Goal: Information Seeking & Learning: Find specific fact

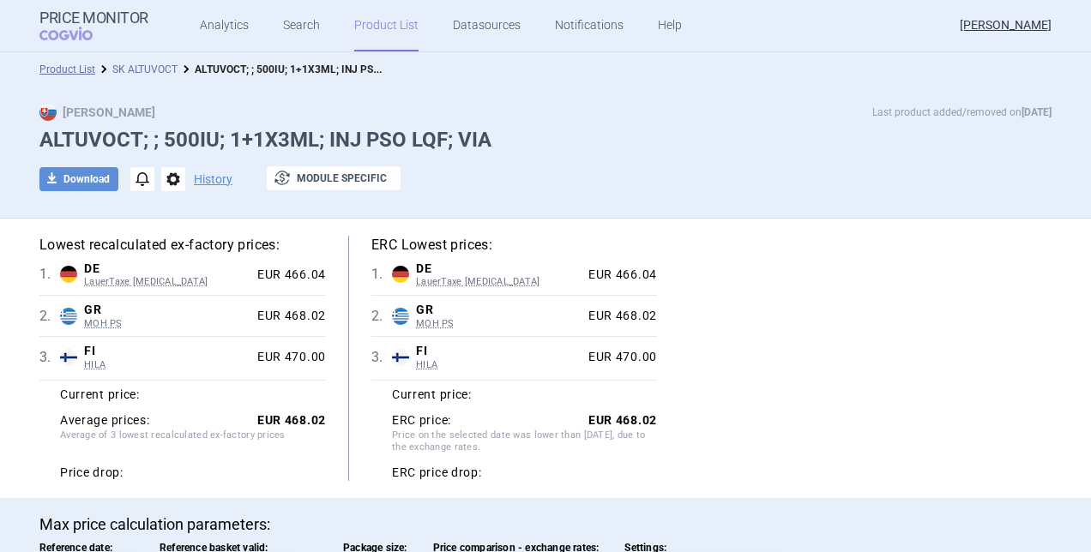
click at [143, 67] on link "SK ALTUVOCT" at bounding box center [144, 69] width 65 height 12
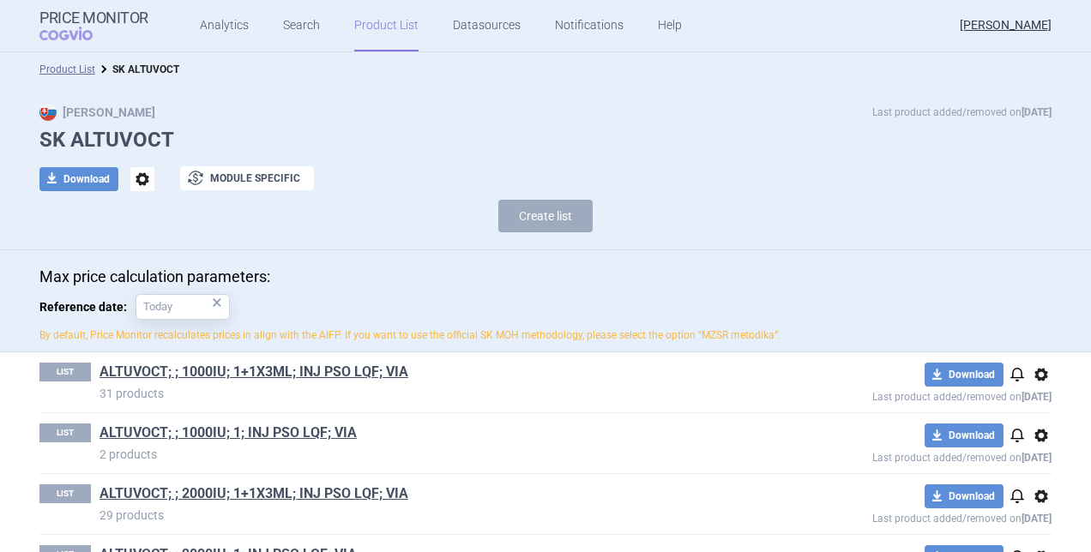
click at [201, 365] on link "ALTUVOCT; ; 1000IU; 1+1X3ML; INJ PSO LQF; VIA" at bounding box center [253, 372] width 309 height 19
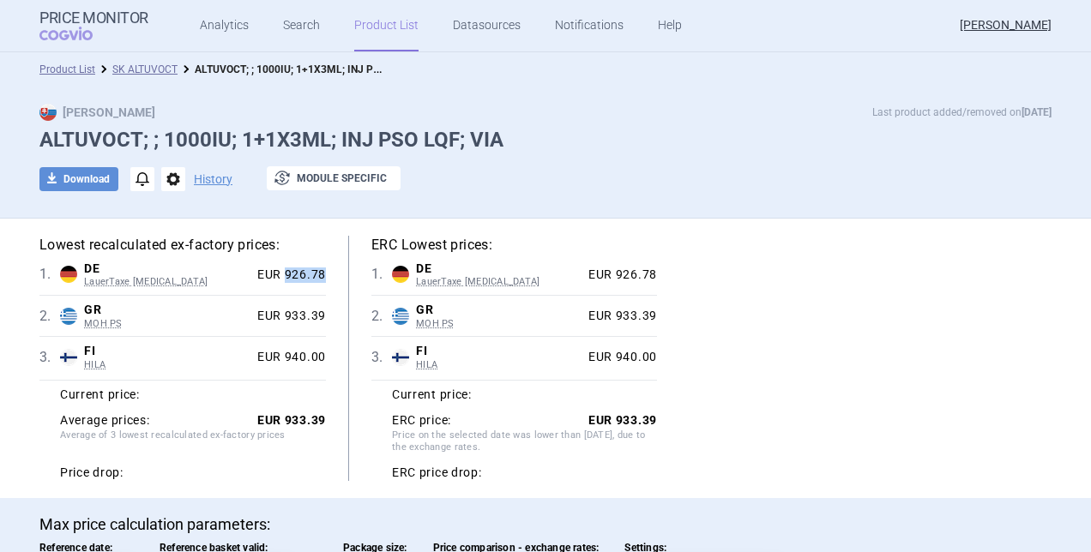
drag, startPoint x: 281, startPoint y: 274, endPoint x: 336, endPoint y: 276, distance: 54.9
click at [336, 276] on div "Lowest recalculated ex-factory prices: 1 . DE LauerTaxe [MEDICAL_DATA] [GEOGRAP…" at bounding box center [193, 358] width 309 height 245
copy div "926.78"
drag, startPoint x: 281, startPoint y: 314, endPoint x: 326, endPoint y: 316, distance: 44.6
click at [326, 316] on div "Lowest recalculated ex-factory prices: 1 . DE LauerTaxe [MEDICAL_DATA] [GEOGRAP…" at bounding box center [193, 358] width 309 height 245
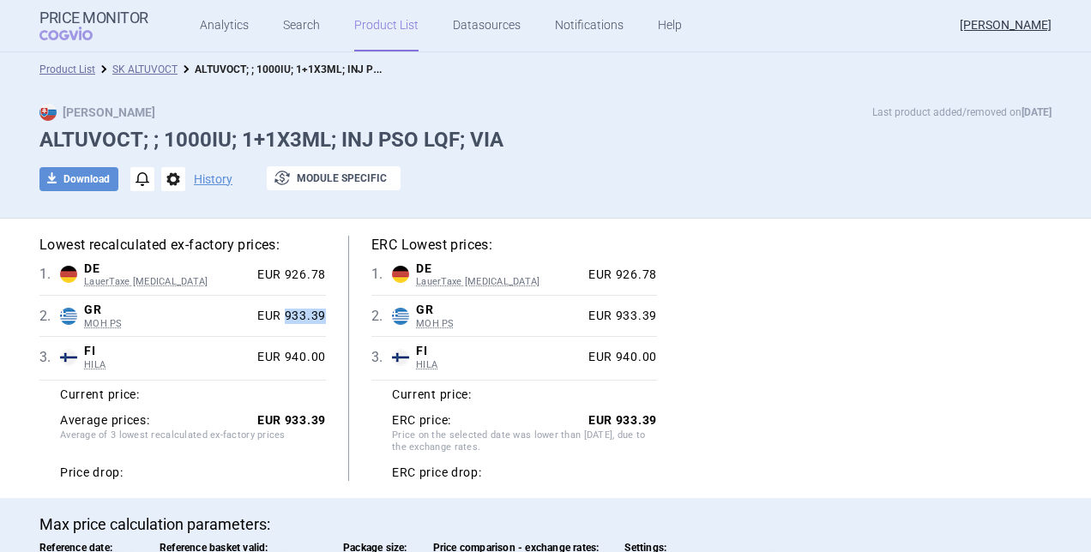
copy div "933.39"
click at [149, 69] on link "SK ALTUVOCT" at bounding box center [144, 69] width 65 height 12
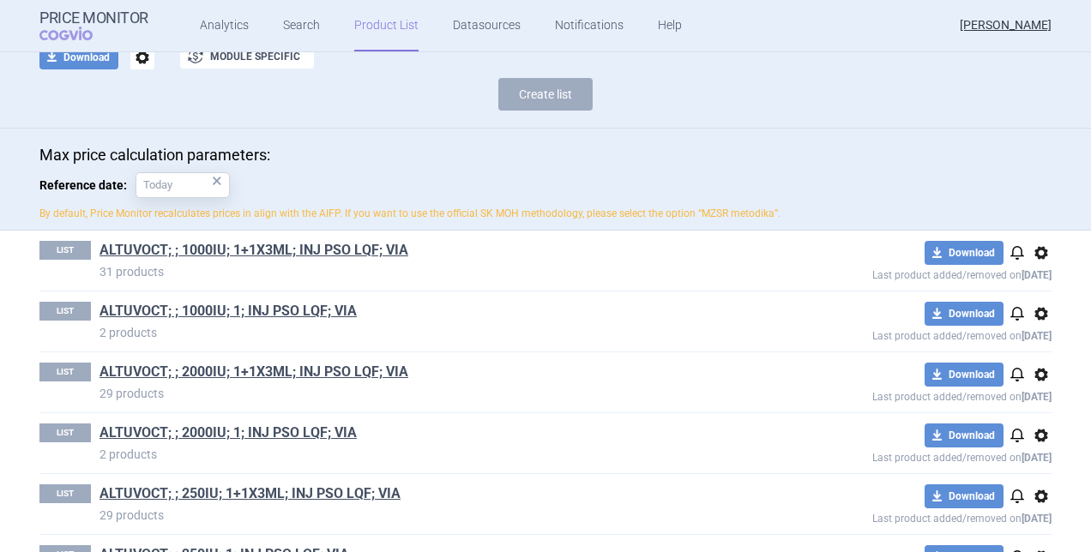
scroll to position [172, 0]
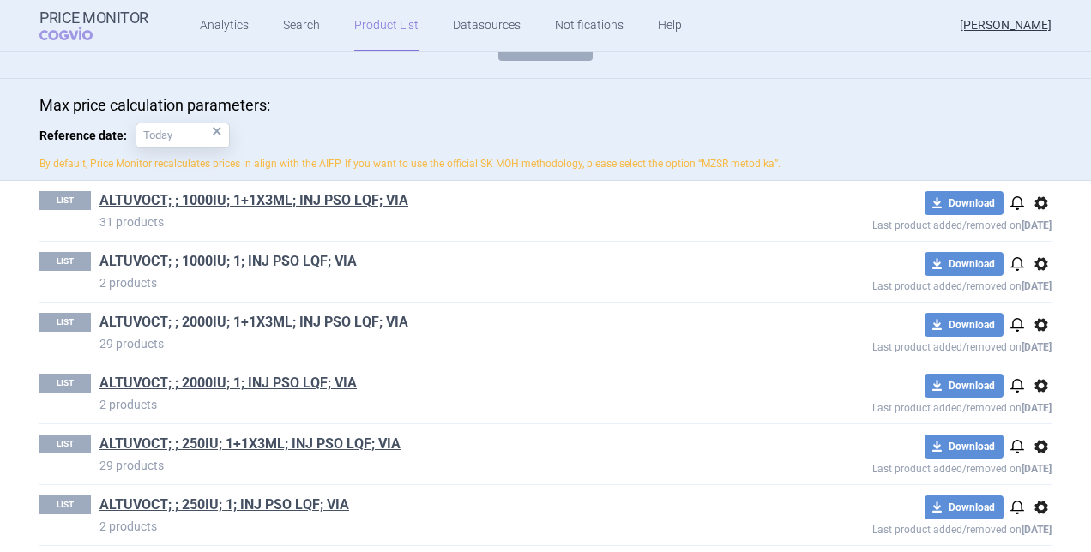
click at [286, 322] on link "ALTUVOCT; ; 2000IU; 1+1X3ML; INJ PSO LQF; VIA" at bounding box center [253, 322] width 309 height 19
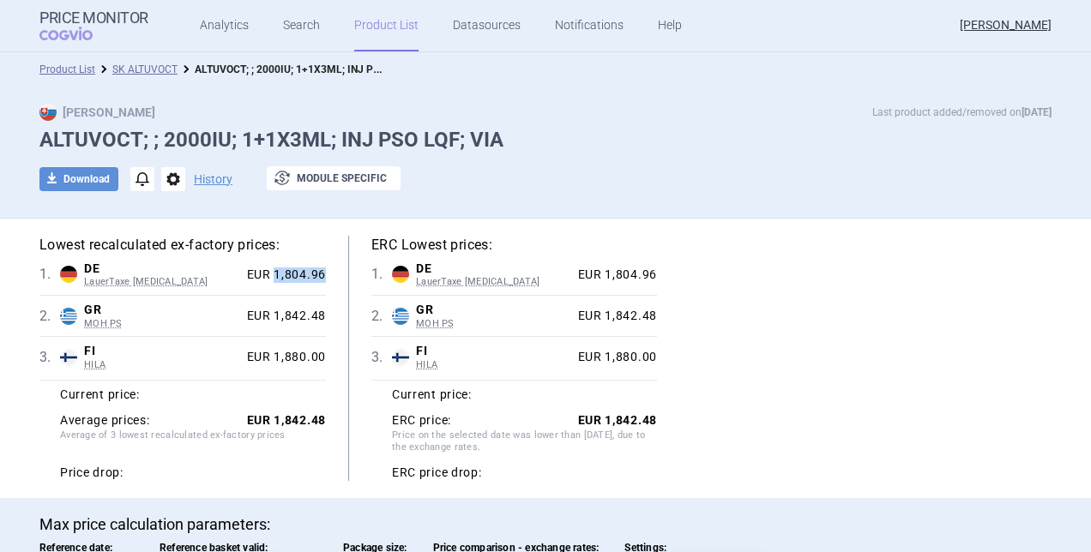
drag, startPoint x: 268, startPoint y: 271, endPoint x: 335, endPoint y: 271, distance: 66.9
click at [335, 271] on div "Lowest recalculated ex-factory prices: 1 . DE LauerTaxe [MEDICAL_DATA] [GEOGRAP…" at bounding box center [193, 358] width 309 height 245
copy div "1,804.96"
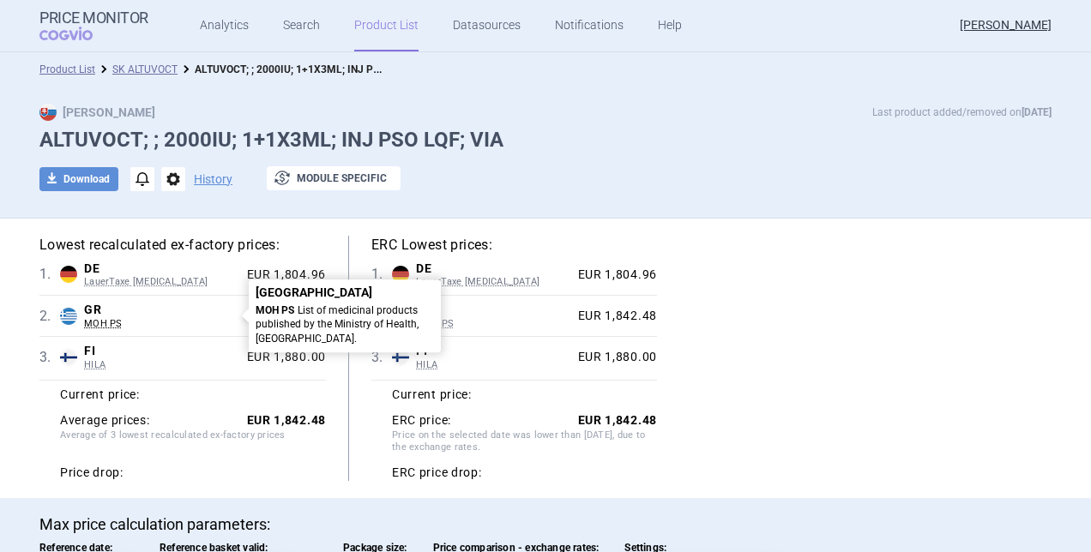
click at [189, 318] on span "MOH PS" at bounding box center [162, 324] width 156 height 12
drag, startPoint x: 138, startPoint y: 310, endPoint x: 166, endPoint y: 307, distance: 28.4
click at [139, 310] on span "GR" at bounding box center [162, 310] width 156 height 15
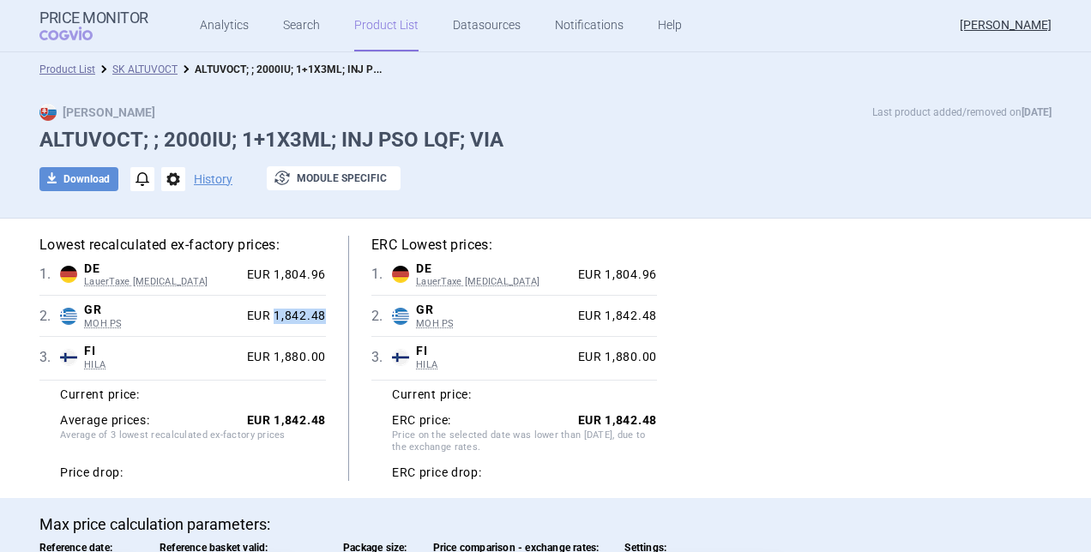
drag, startPoint x: 269, startPoint y: 312, endPoint x: 337, endPoint y: 304, distance: 68.3
click at [338, 312] on div "Lowest recalculated ex-factory prices: 1 . DE LauerTaxe [MEDICAL_DATA] [GEOGRAP…" at bounding box center [193, 358] width 309 height 245
copy div "1,842.48"
click at [158, 68] on link "SK ALTUVOCT" at bounding box center [144, 69] width 65 height 12
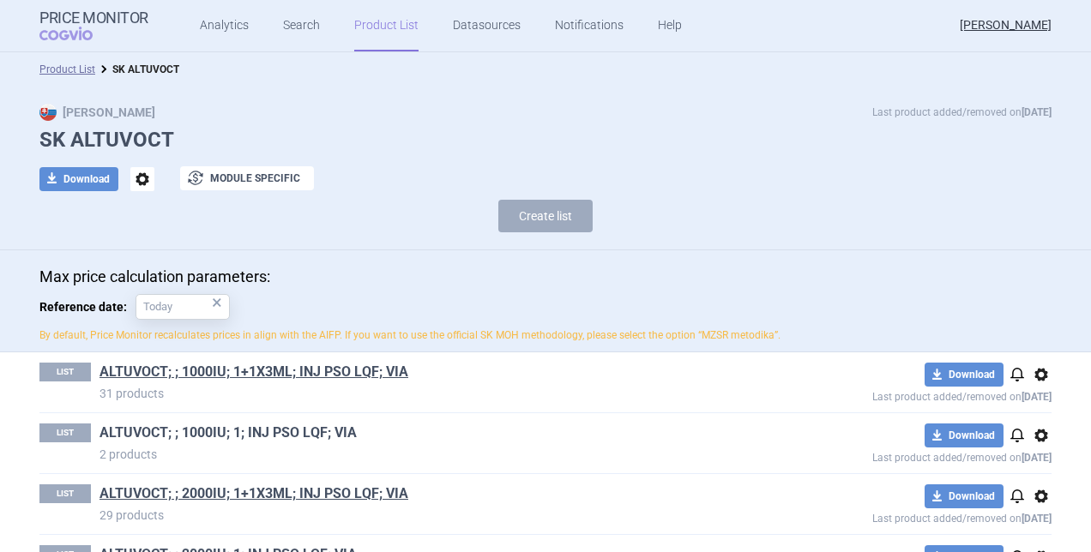
scroll to position [86, 0]
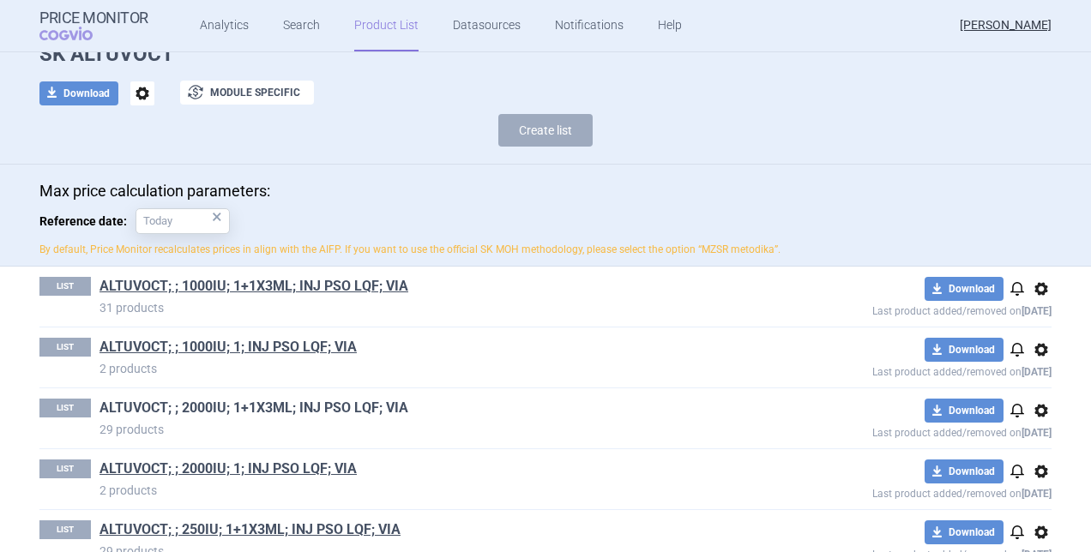
click at [221, 410] on link "ALTUVOCT; ; 2000IU; 1+1X3ML; INJ PSO LQF; VIA" at bounding box center [253, 408] width 309 height 19
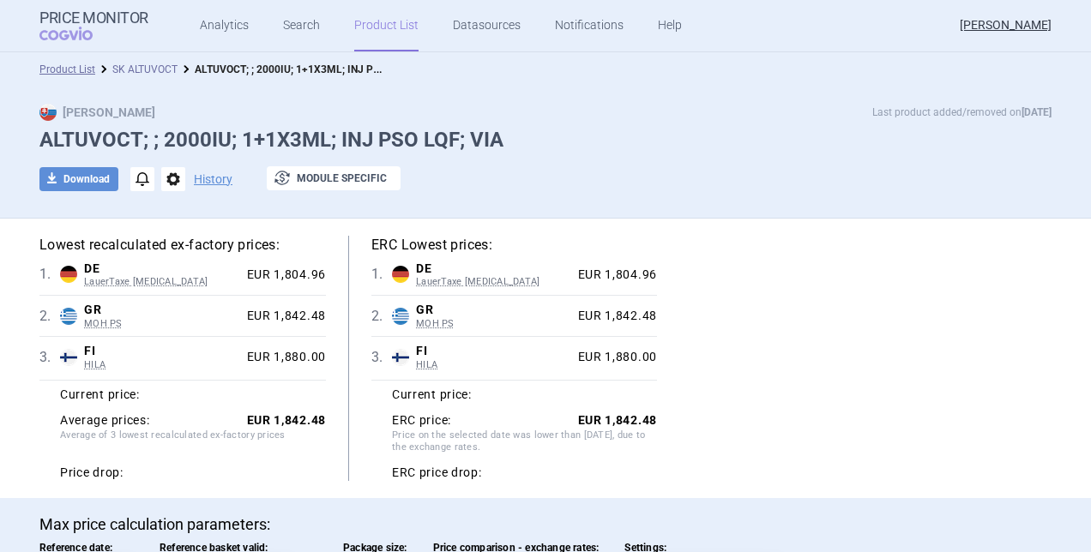
click at [132, 65] on link "SK ALTUVOCT" at bounding box center [144, 69] width 65 height 12
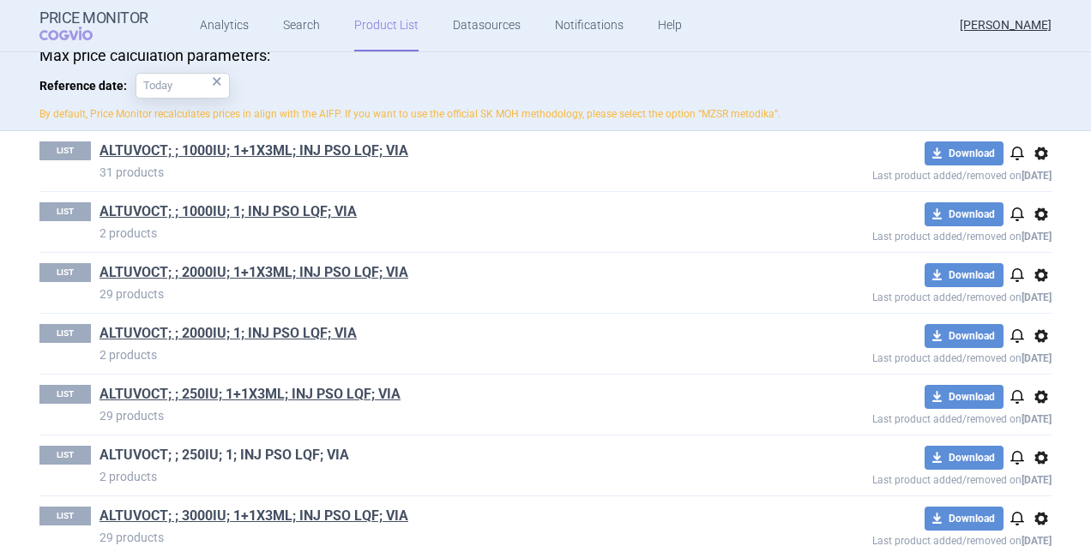
scroll to position [257, 0]
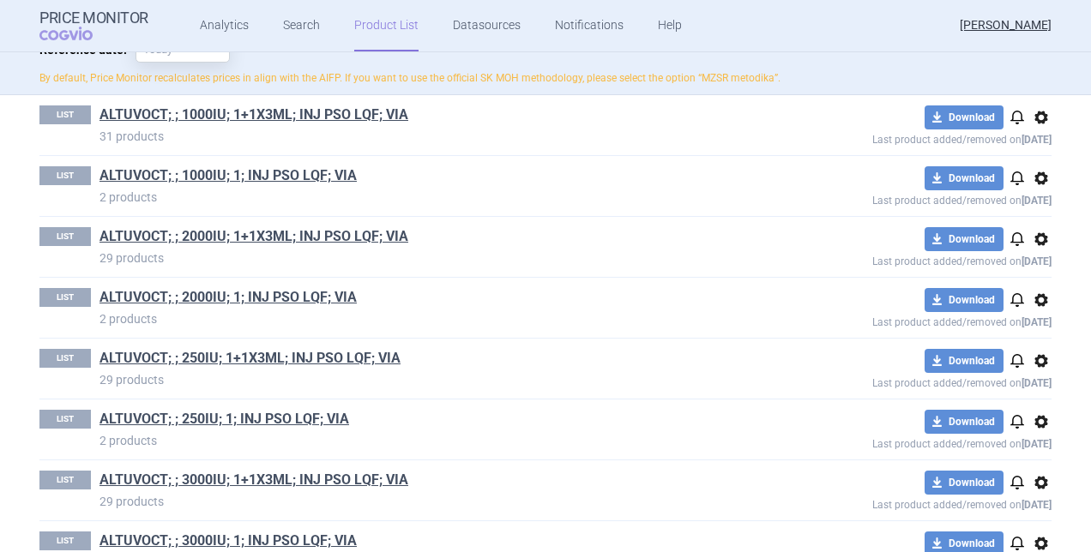
click at [232, 221] on div "LIST ALTUVOCT; ; 2000IU; 1+1X3ML; INJ PSO LQF; VIA 29 products download Downloa…" at bounding box center [545, 247] width 1012 height 60
click at [232, 239] on link "ALTUVOCT; ; 2000IU; 1+1X3ML; INJ PSO LQF; VIA" at bounding box center [253, 236] width 309 height 19
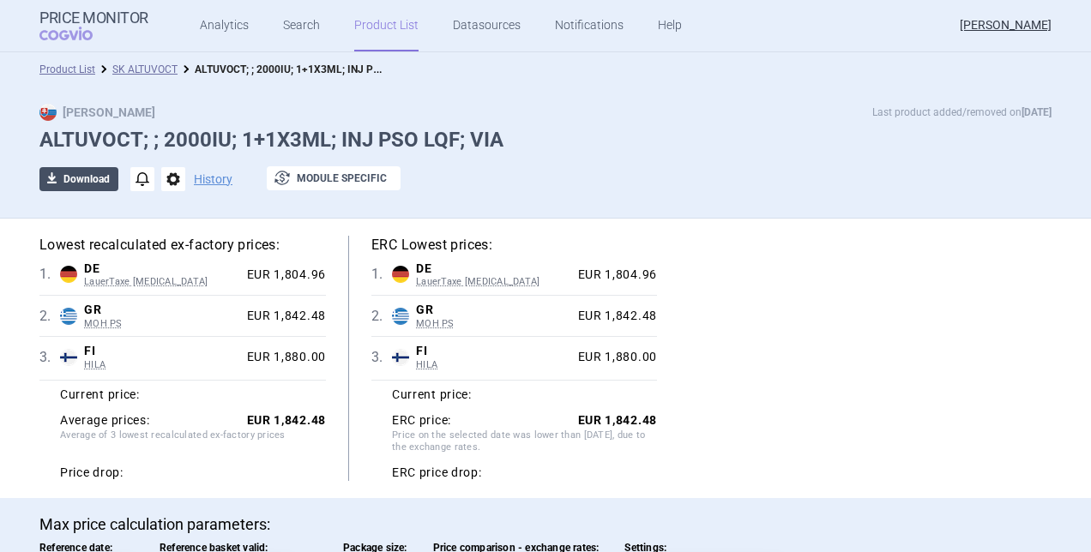
click at [101, 184] on button "download Download" at bounding box center [78, 179] width 79 height 24
select select "EUR"
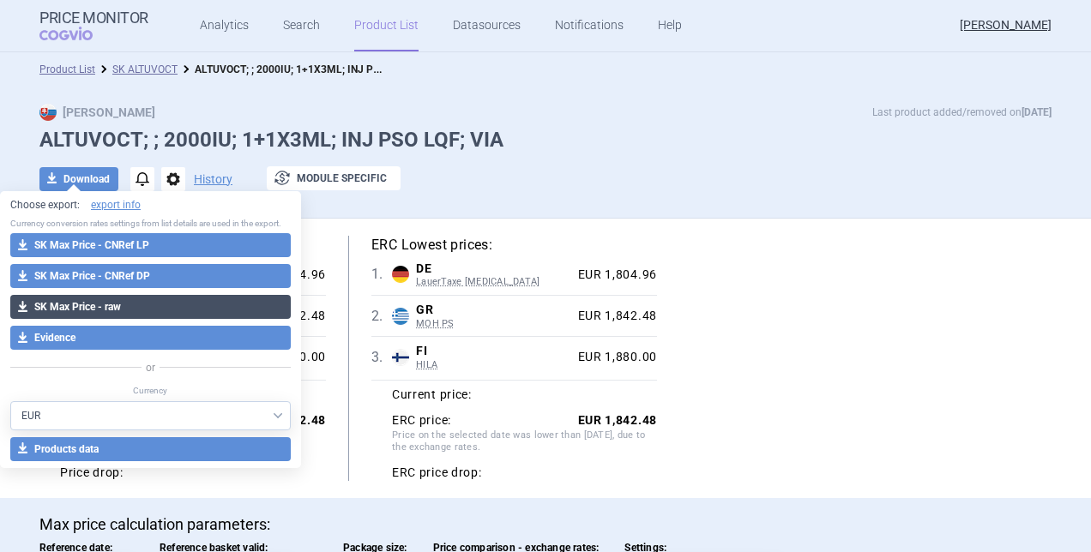
click at [110, 309] on button "download SK Max Price - raw" at bounding box center [150, 307] width 280 height 24
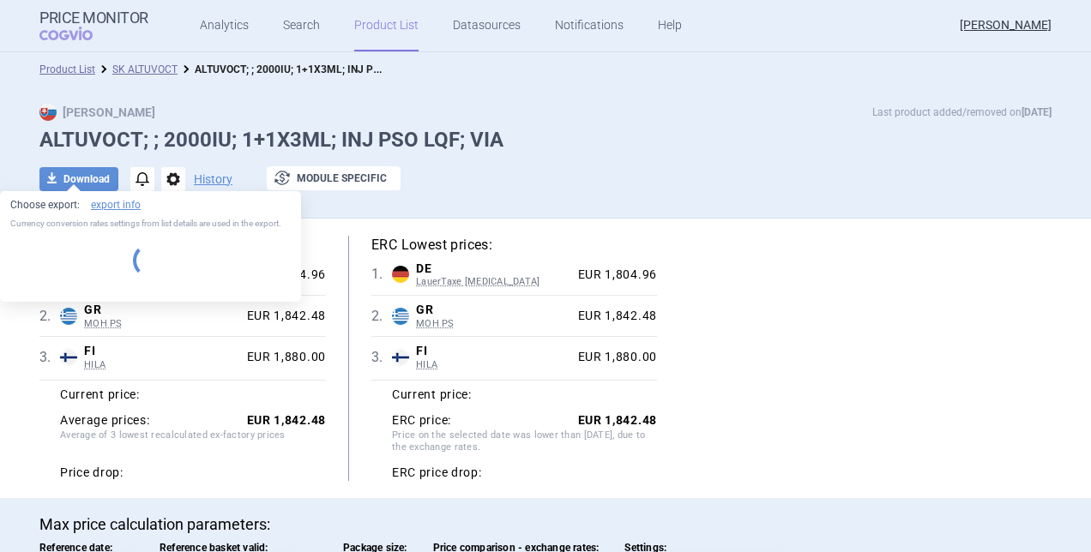
select select "EUR"
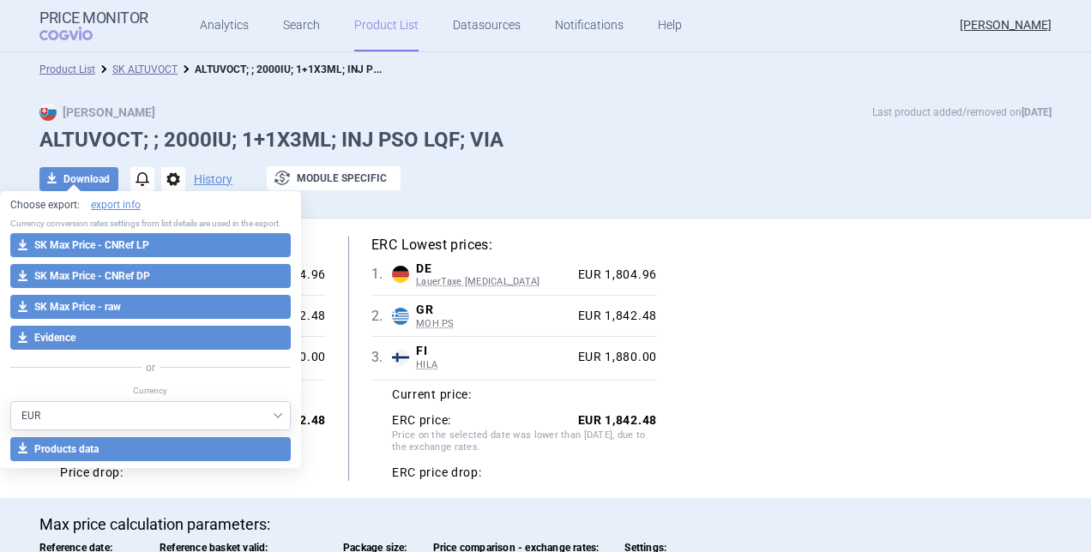
click at [372, 37] on link "Product List" at bounding box center [386, 25] width 64 height 51
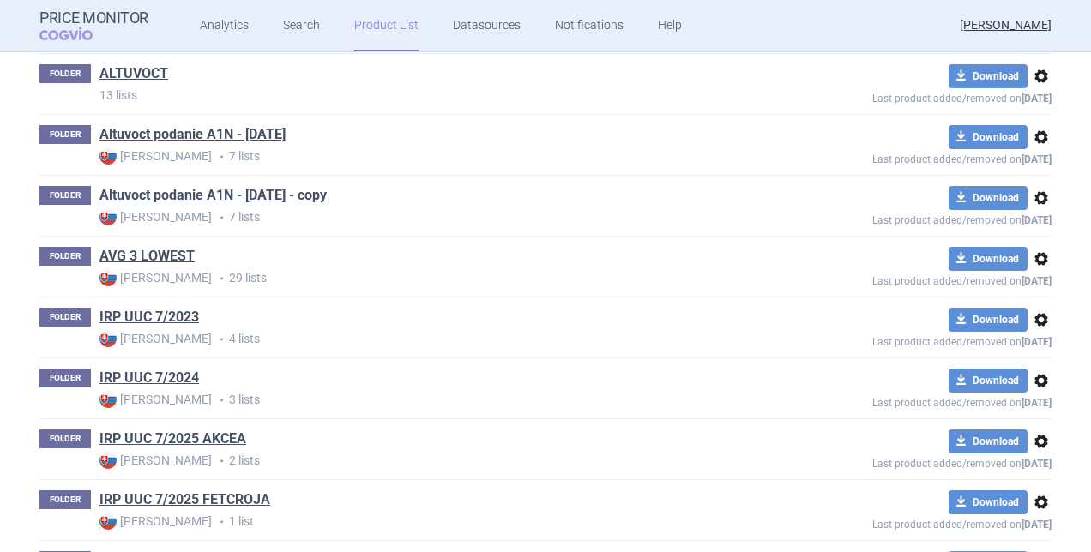
scroll to position [412, 0]
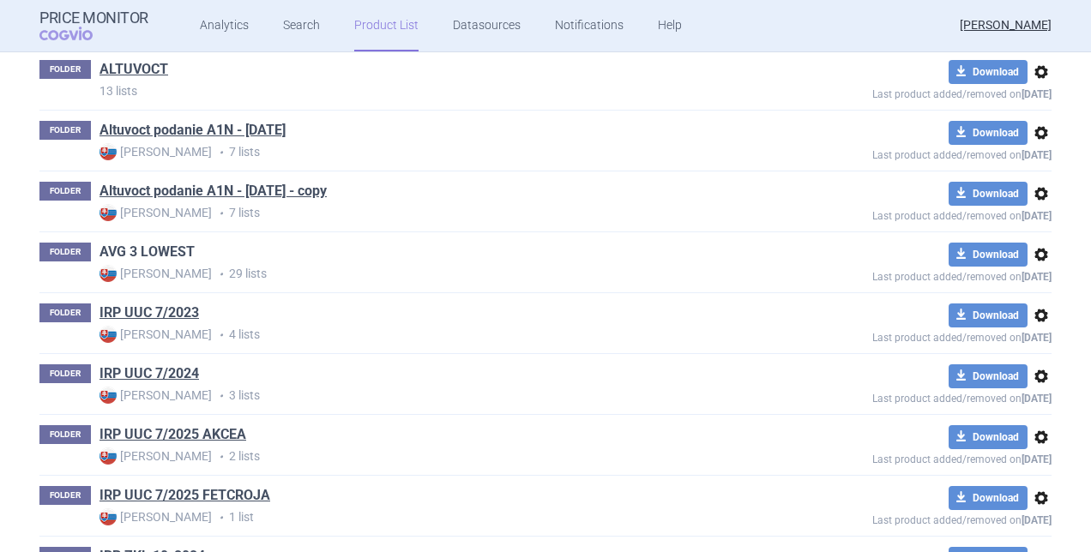
click at [148, 252] on link "AVG 3 LOWEST" at bounding box center [146, 252] width 95 height 19
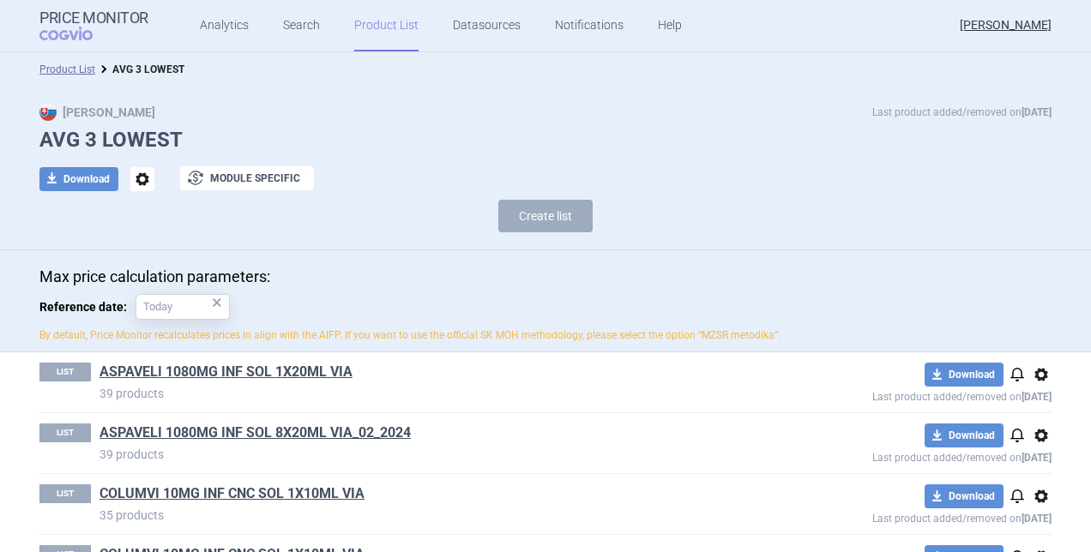
click at [396, 15] on link "Product List" at bounding box center [386, 25] width 64 height 51
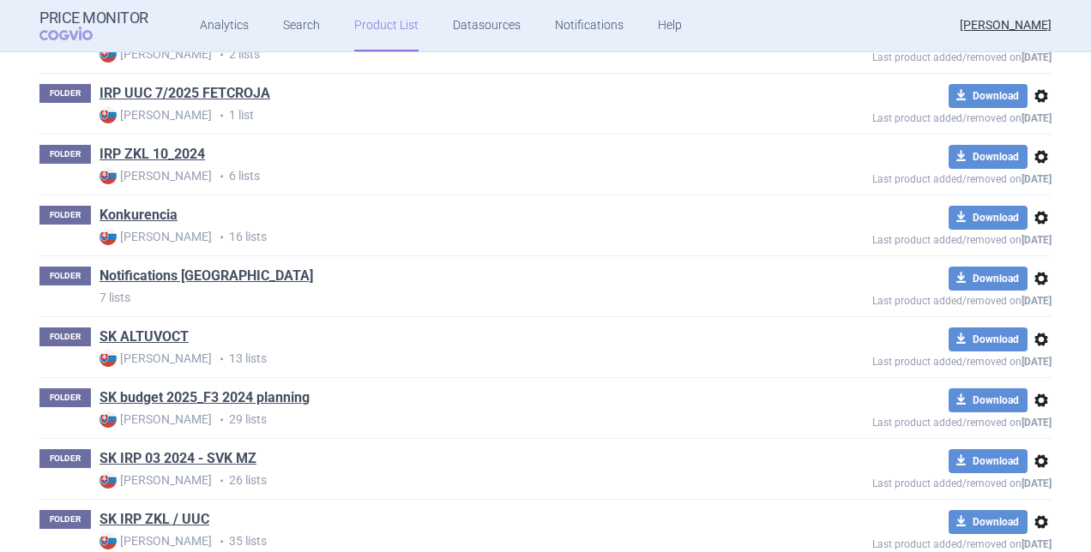
scroll to position [840, 0]
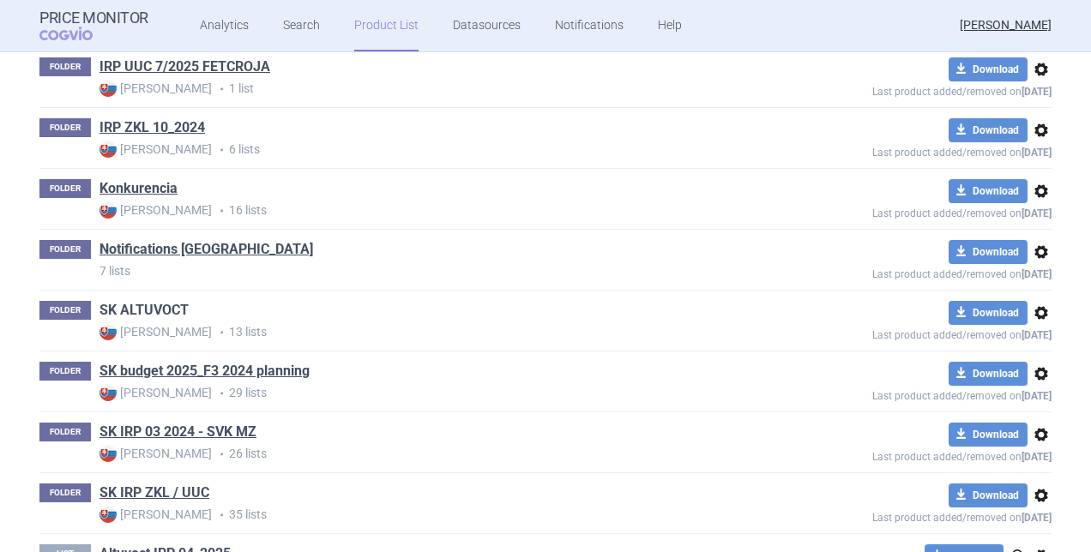
click at [175, 301] on link "SK ALTUVOCT" at bounding box center [143, 310] width 89 height 19
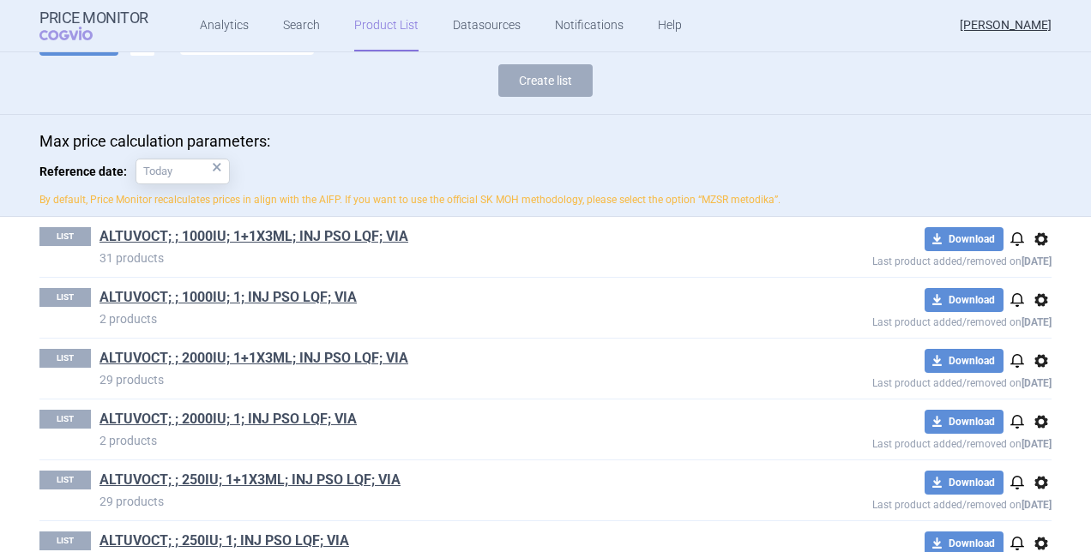
scroll to position [343, 0]
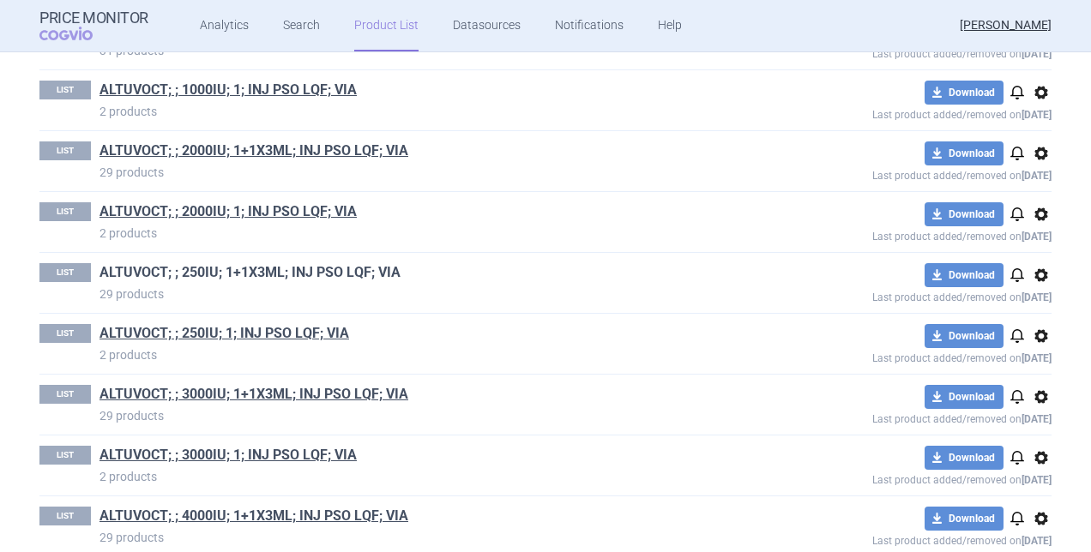
click at [235, 267] on link "ALTUVOCT; ; 250IU; 1+1X3ML; INJ PSO LQF; VIA" at bounding box center [249, 272] width 301 height 19
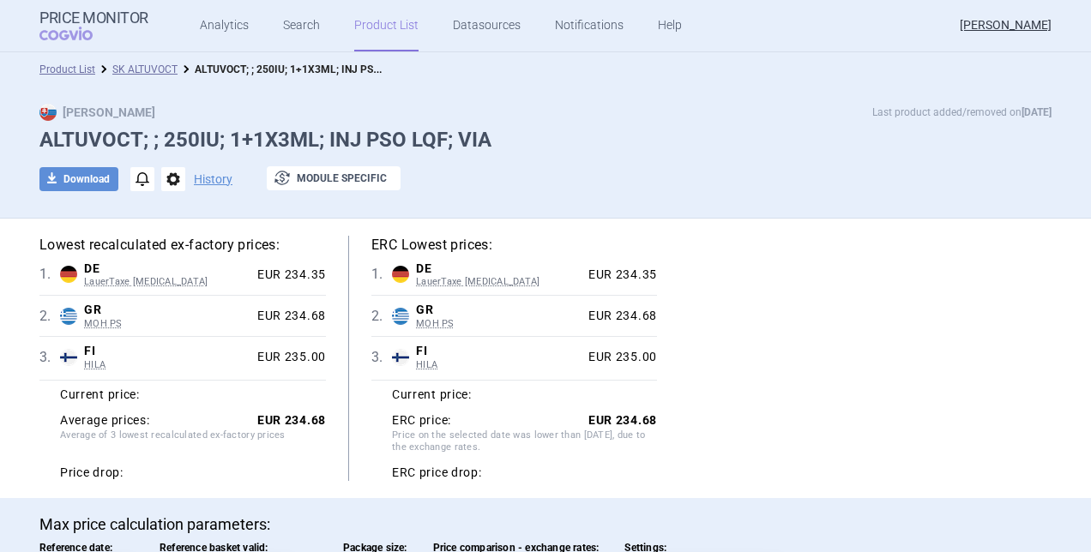
click at [285, 276] on div "EUR 234.35" at bounding box center [287, 275] width 75 height 15
drag, startPoint x: 316, startPoint y: 274, endPoint x: 325, endPoint y: 273, distance: 9.6
click at [325, 273] on div "Lowest recalculated ex-factory prices: 1 . DE LauerTaxe [MEDICAL_DATA] [GEOGRAP…" at bounding box center [193, 358] width 309 height 245
copy div "234.35"
click at [276, 320] on div "EUR 234.68" at bounding box center [287, 316] width 75 height 15
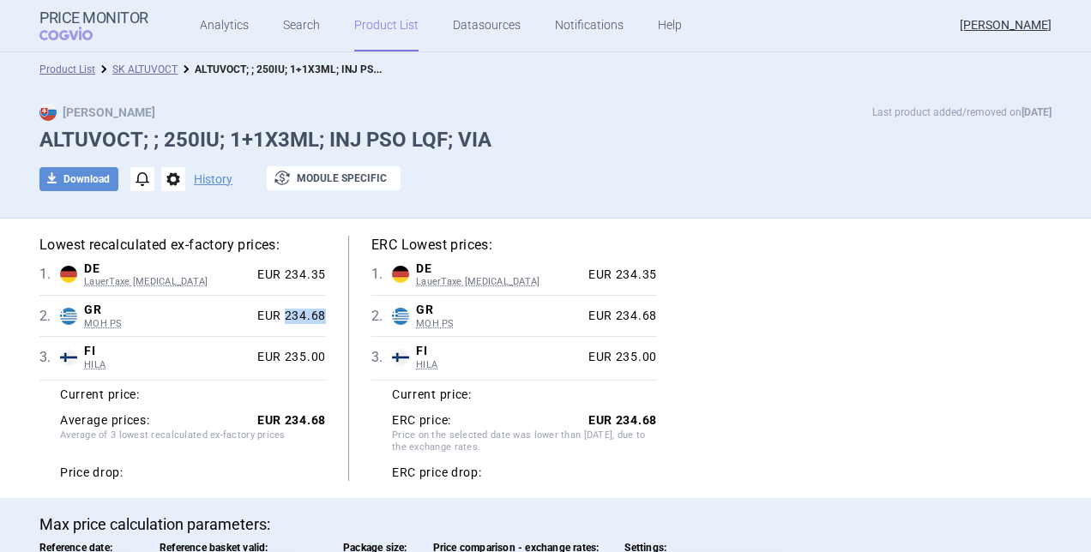
drag, startPoint x: 282, startPoint y: 314, endPoint x: 328, endPoint y: 313, distance: 45.5
click at [328, 313] on div "Lowest recalculated ex-factory prices: 1 . DE LauerTaxe [MEDICAL_DATA] [GEOGRAP…" at bounding box center [193, 358] width 309 height 245
copy div "234.68"
click at [130, 69] on link "SK ALTUVOCT" at bounding box center [144, 69] width 65 height 12
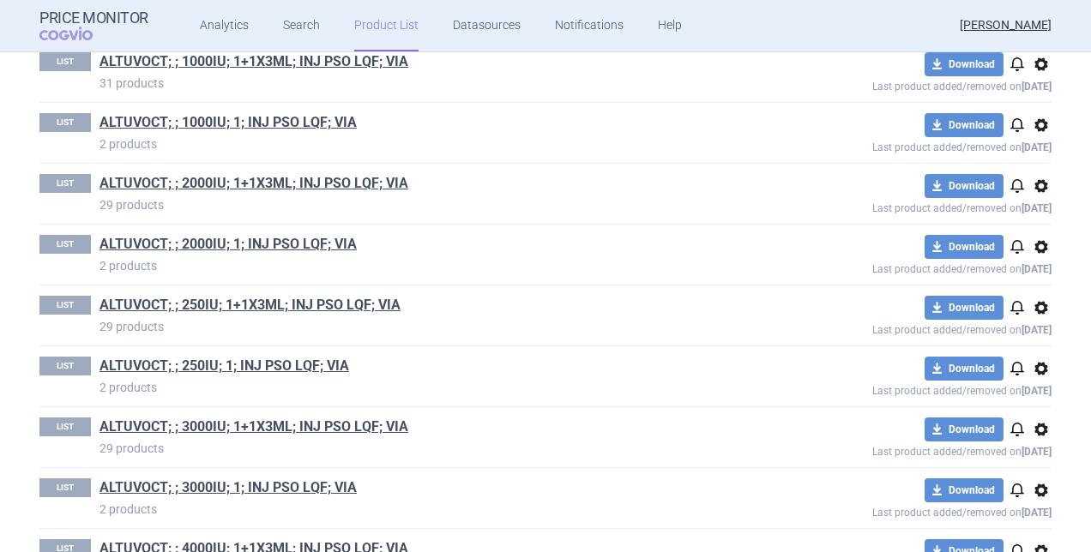
scroll to position [429, 0]
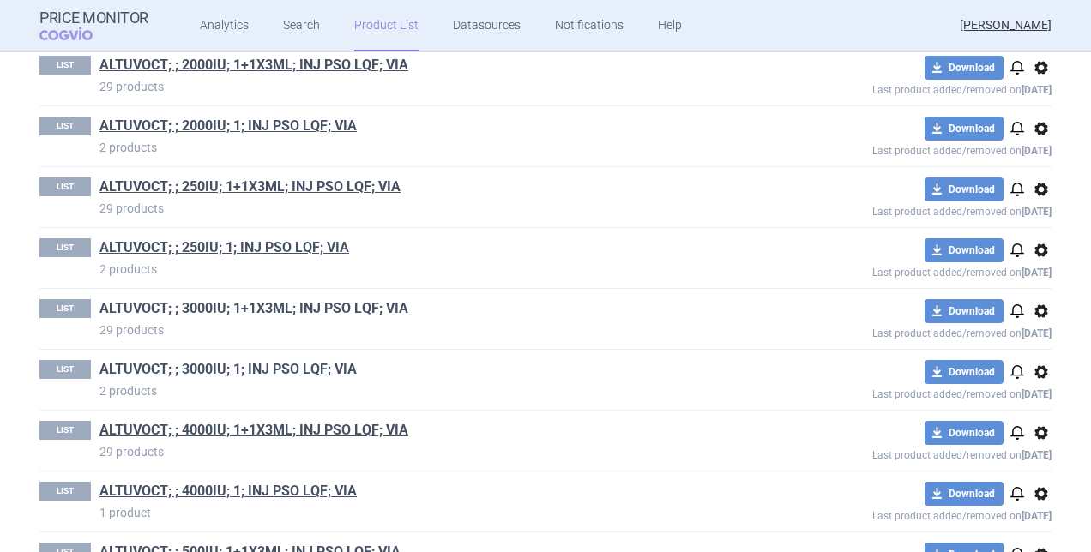
click at [221, 305] on link "ALTUVOCT; ; 3000IU; 1+1X3ML; INJ PSO LQF; VIA" at bounding box center [253, 308] width 309 height 19
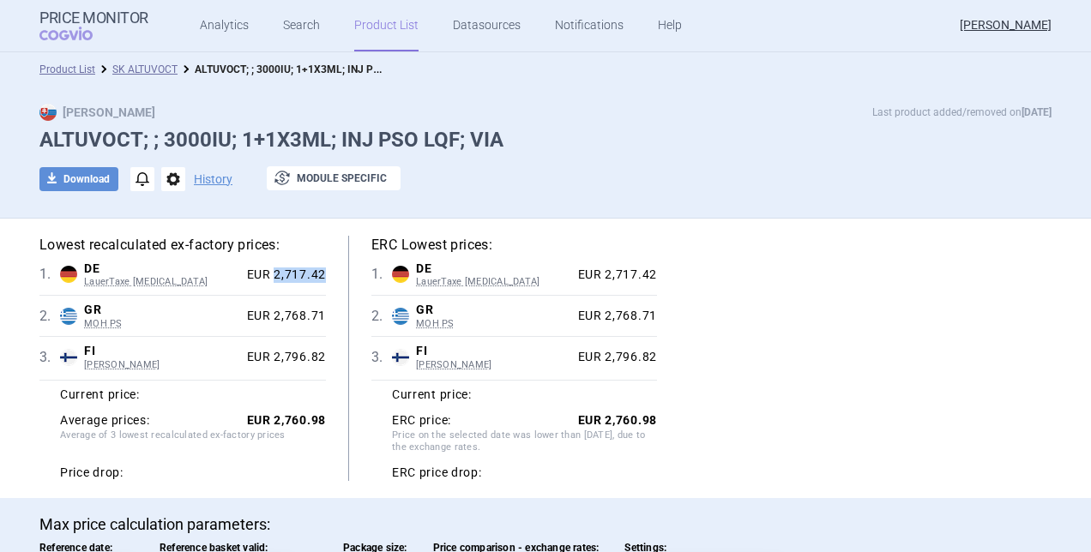
drag, startPoint x: 271, startPoint y: 276, endPoint x: 323, endPoint y: 276, distance: 52.3
click at [323, 276] on div "Lowest recalculated ex-factory prices: 1 . DE LauerTaxe [MEDICAL_DATA] [GEOGRAP…" at bounding box center [193, 358] width 309 height 245
copy div "2,717.42"
drag, startPoint x: 268, startPoint y: 312, endPoint x: 326, endPoint y: 313, distance: 58.3
click at [326, 313] on div "Lowest recalculated ex-factory prices: 1 . DE LauerTaxe [MEDICAL_DATA] [GEOGRAP…" at bounding box center [193, 358] width 309 height 245
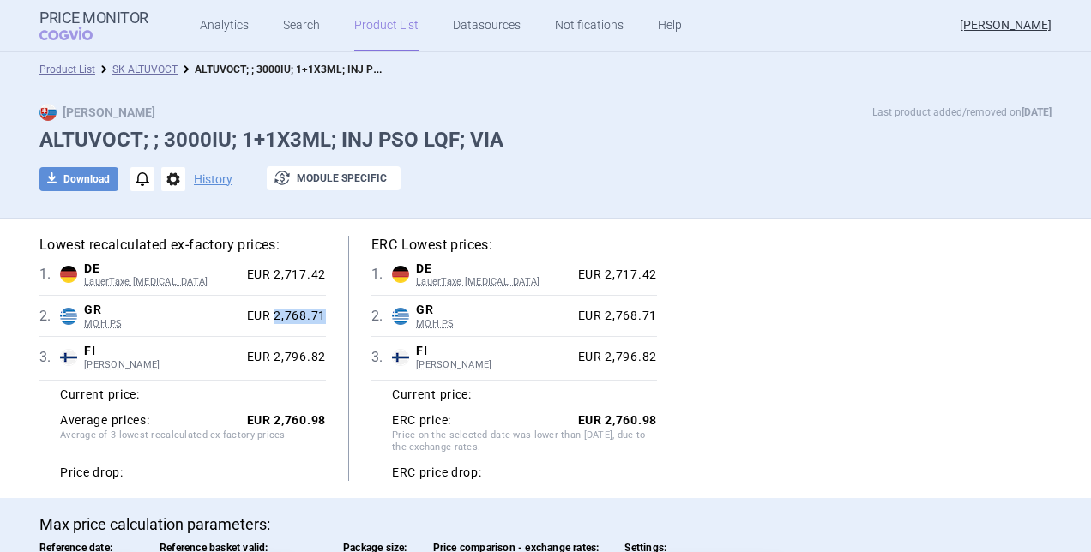
copy div "2,768.71"
drag, startPoint x: 161, startPoint y: 70, endPoint x: 178, endPoint y: 83, distance: 21.4
click at [161, 70] on link "SK ALTUVOCT" at bounding box center [144, 69] width 65 height 12
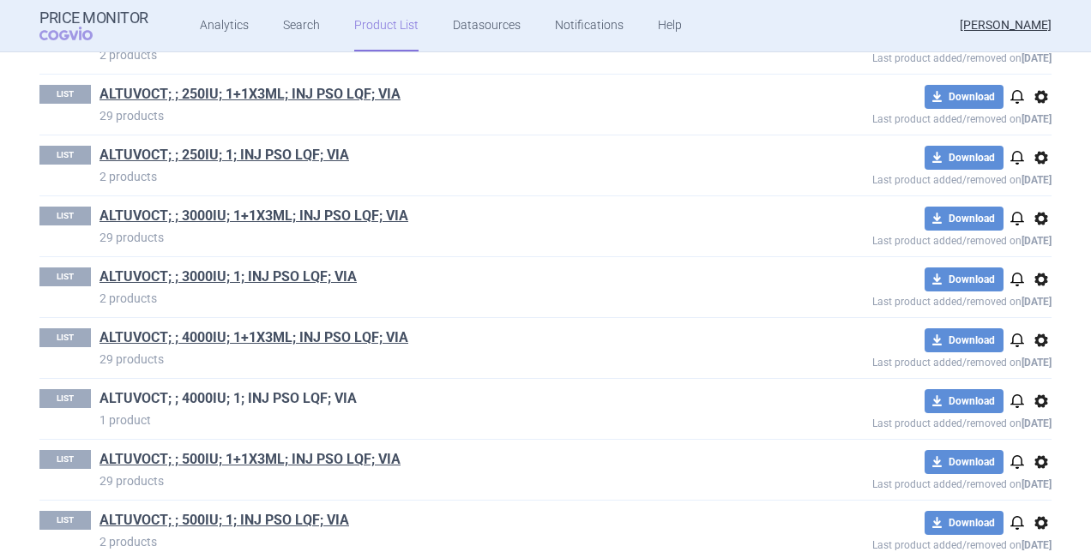
scroll to position [604, 0]
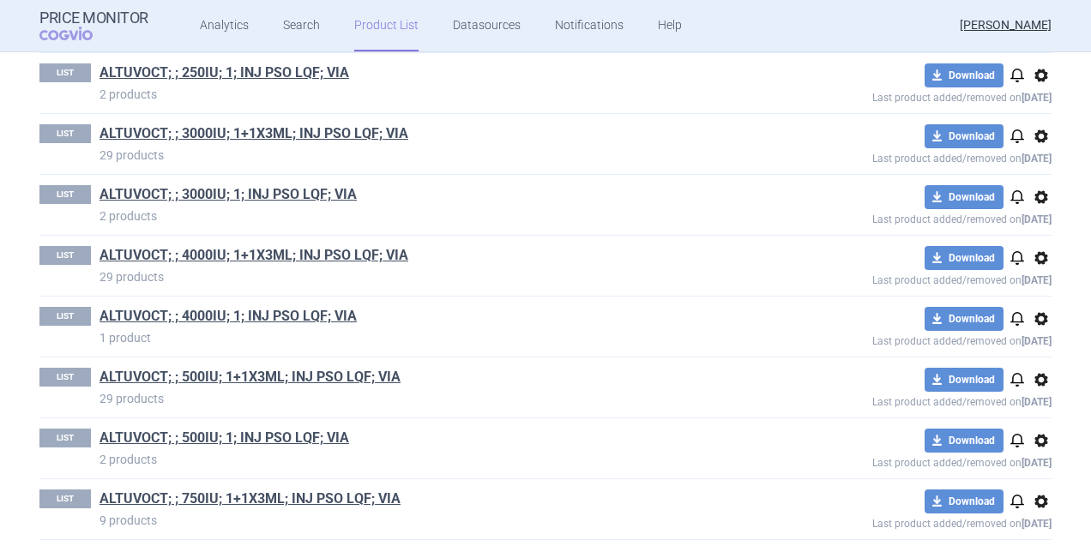
click at [248, 250] on link "ALTUVOCT; ; 4000IU; 1+1X3ML; INJ PSO LQF; VIA" at bounding box center [253, 255] width 309 height 19
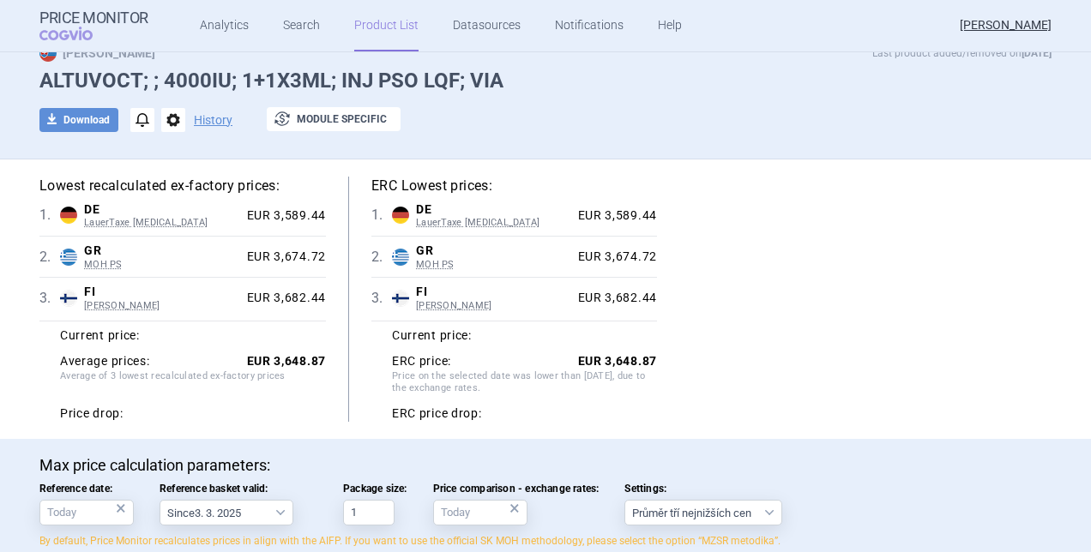
scroll to position [86, 0]
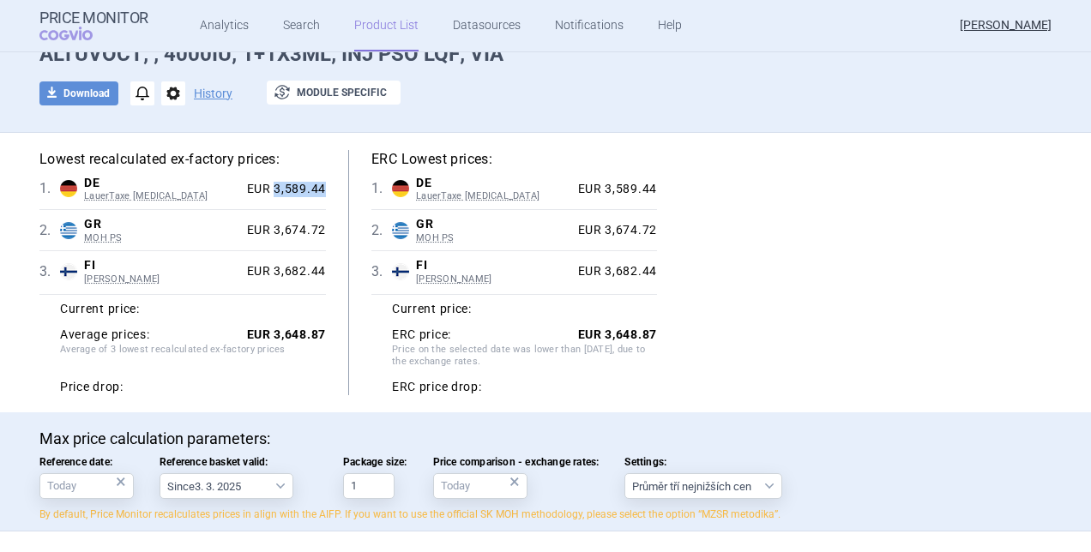
drag, startPoint x: 268, startPoint y: 184, endPoint x: 338, endPoint y: 190, distance: 70.6
click at [338, 190] on div "Lowest recalculated ex-factory prices: 1 . DE LauerTaxe [MEDICAL_DATA] [GEOGRAP…" at bounding box center [193, 272] width 309 height 245
copy div "3,589.44"
click at [268, 233] on div "EUR 3,674.72" at bounding box center [283, 230] width 86 height 15
drag, startPoint x: 268, startPoint y: 233, endPoint x: 312, endPoint y: 229, distance: 43.9
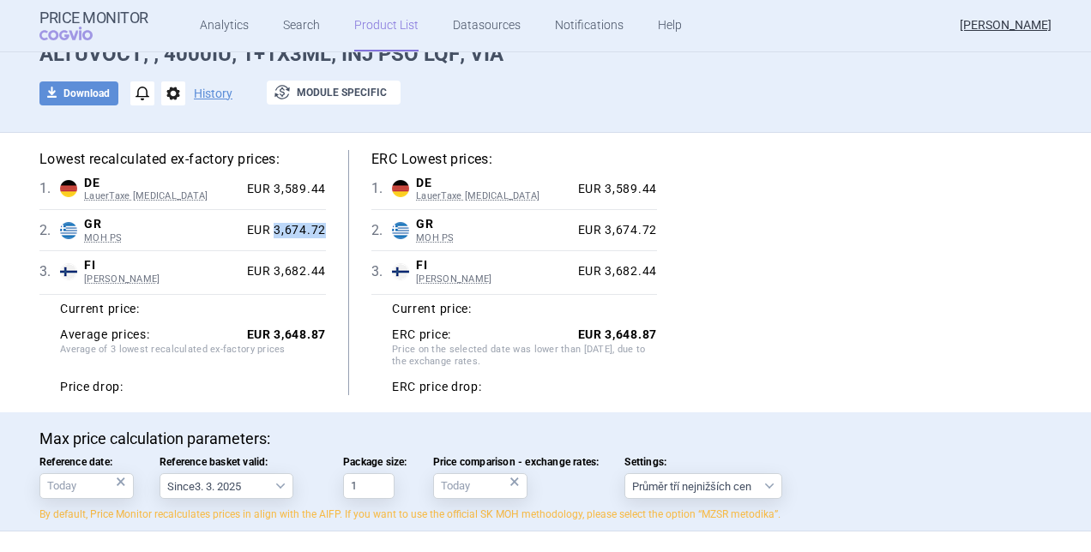
click at [312, 229] on div "EUR 3,674.72" at bounding box center [283, 230] width 86 height 15
copy div "3,674.72"
